Goal: Task Accomplishment & Management: Use online tool/utility

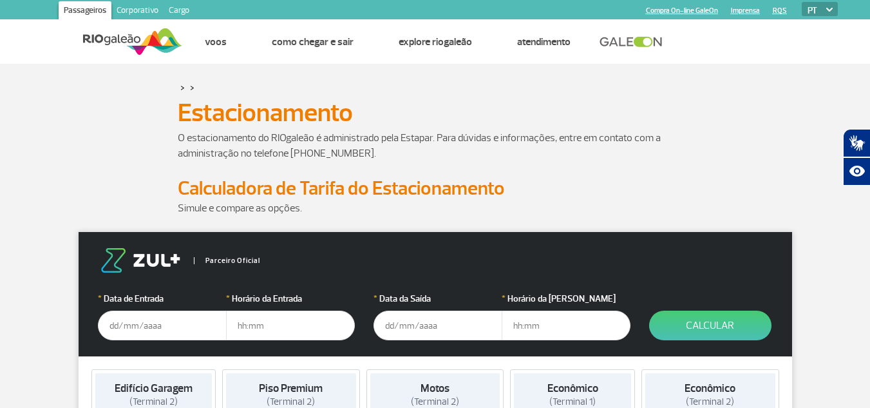
click at [786, 149] on div "O estacionamento do RIOgaleão é administrado pela Estapar. Para dúvidas e infor…" at bounding box center [435, 153] width 715 height 46
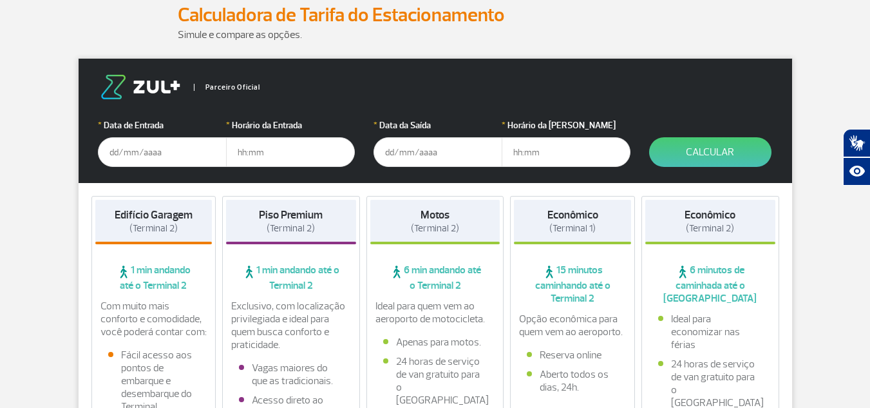
scroll to position [150, 0]
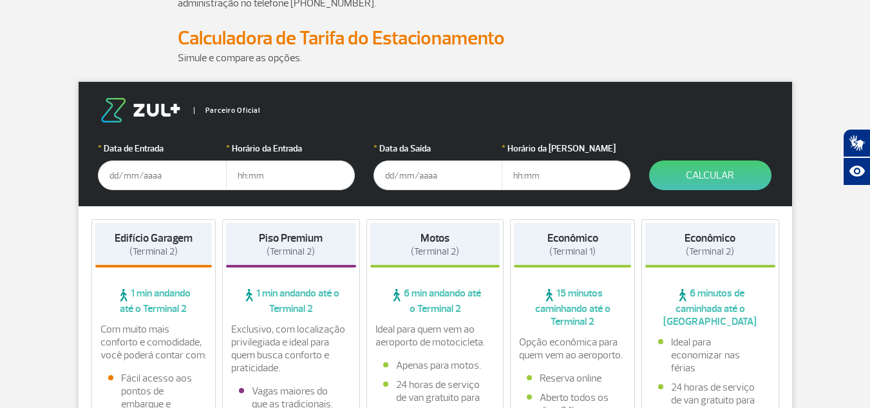
click at [149, 175] on input "text" at bounding box center [162, 175] width 129 height 30
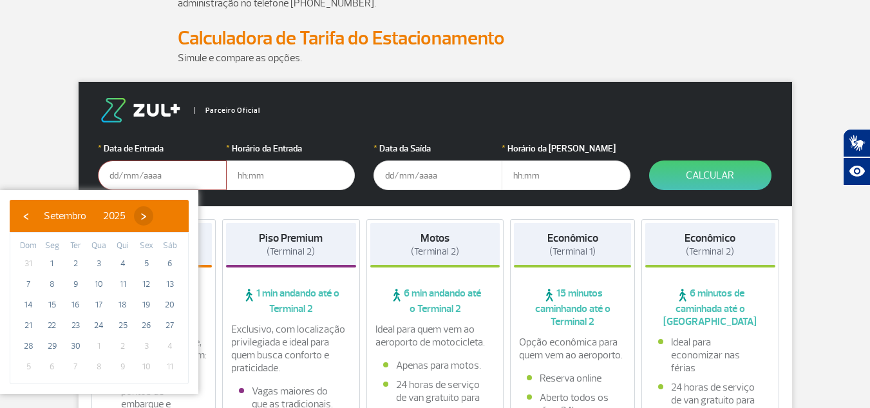
click at [153, 218] on span "›" at bounding box center [143, 215] width 19 height 19
click at [168, 260] on span "4" at bounding box center [170, 263] width 21 height 21
type input "[DATE]"
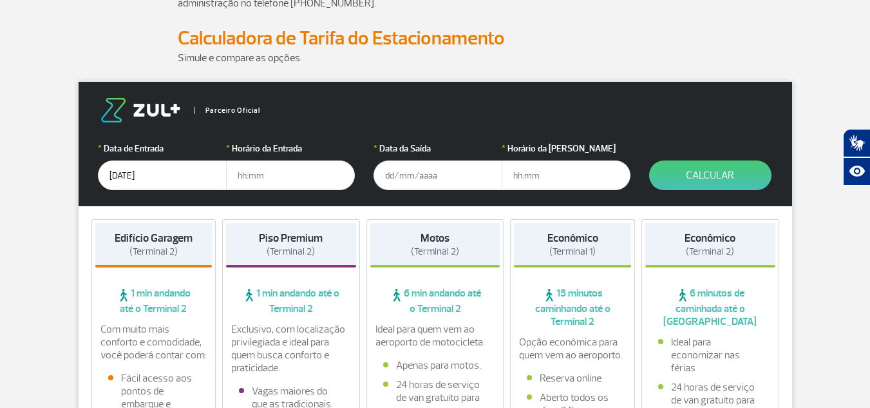
click at [272, 175] on input "text" at bounding box center [290, 175] width 129 height 30
type input "18:00"
click at [449, 158] on div "* Data da [PERSON_NAME]" at bounding box center [438, 166] width 129 height 48
click at [446, 171] on input "text" at bounding box center [438, 175] width 129 height 30
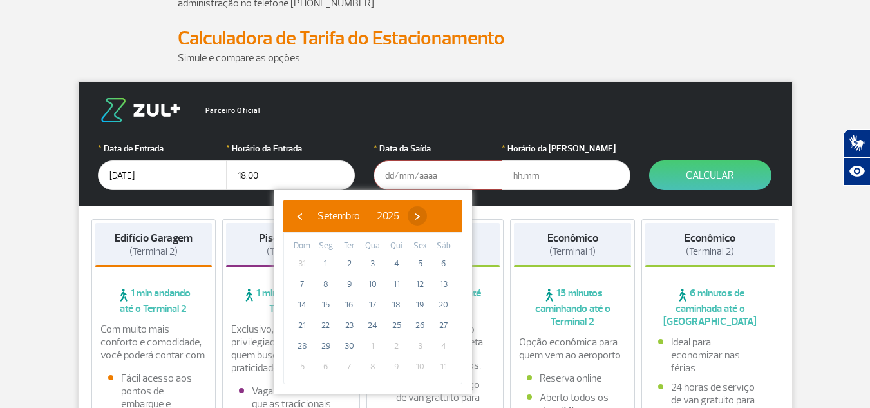
click at [427, 218] on span "›" at bounding box center [417, 215] width 19 height 19
click at [395, 307] on span "16" at bounding box center [396, 304] width 21 height 21
type input "[DATE]"
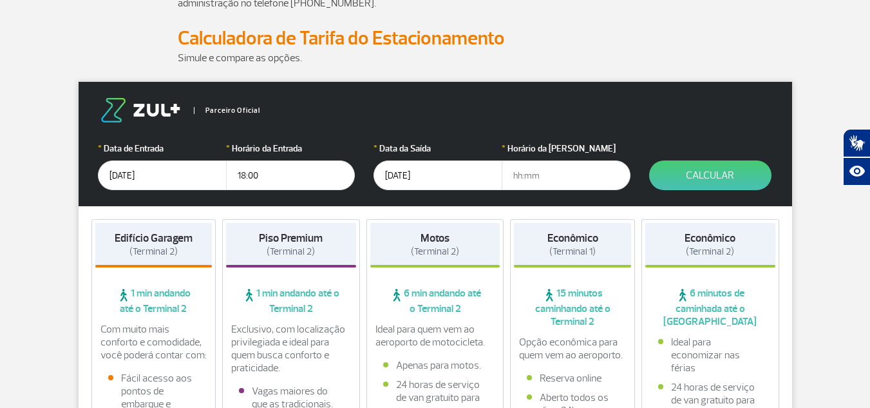
click at [536, 176] on input "text" at bounding box center [566, 175] width 129 height 30
type input "12:00"
click at [242, 178] on input "18:00" at bounding box center [290, 175] width 129 height 30
type input "17:00"
click at [677, 182] on button "Calcular" at bounding box center [710, 175] width 122 height 30
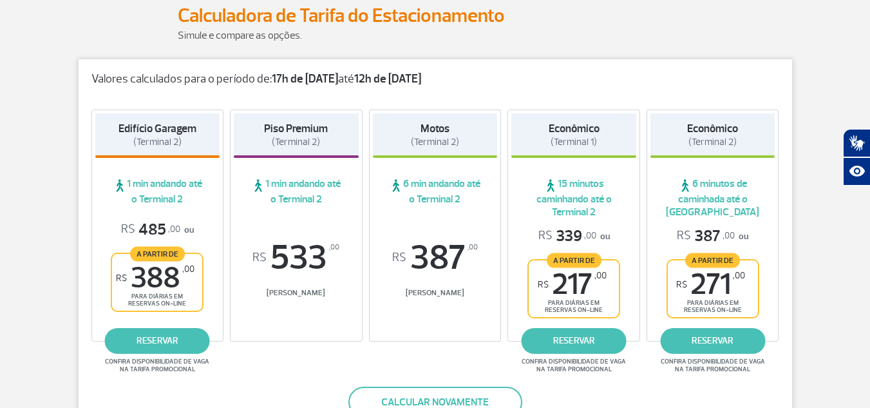
scroll to position [169, 0]
